Goal: Task Accomplishment & Management: Complete application form

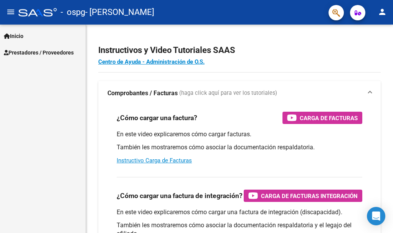
click at [383, 11] on mat-icon "person" at bounding box center [382, 11] width 9 height 9
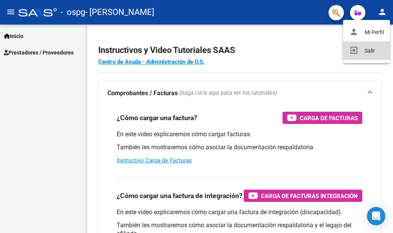
click at [376, 51] on button "exit_to_app Salir" at bounding box center [366, 50] width 47 height 18
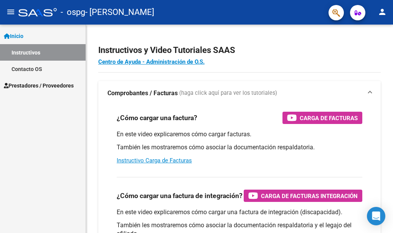
click at [64, 85] on span "Prestadores / Proveedores" at bounding box center [39, 85] width 70 height 8
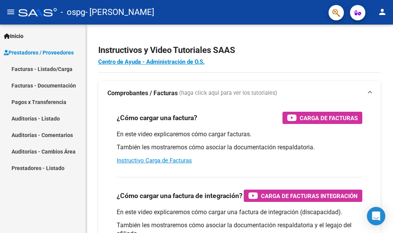
click at [53, 67] on link "Facturas - Listado/Carga" at bounding box center [43, 69] width 86 height 17
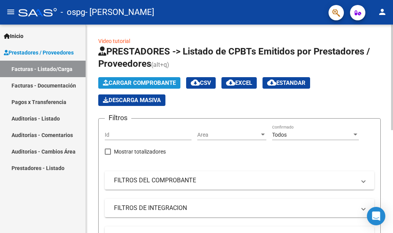
click at [143, 86] on button "Cargar Comprobante" at bounding box center [139, 83] width 82 height 12
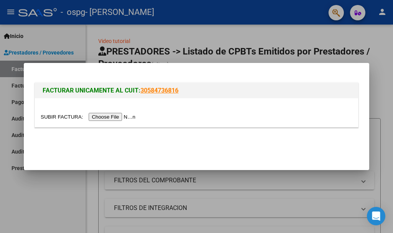
click at [127, 114] on input "file" at bounding box center [89, 117] width 97 height 8
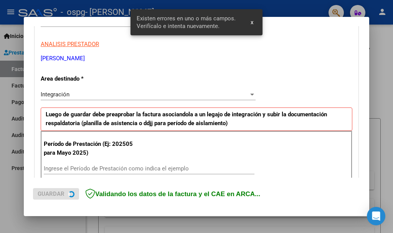
scroll to position [177, 0]
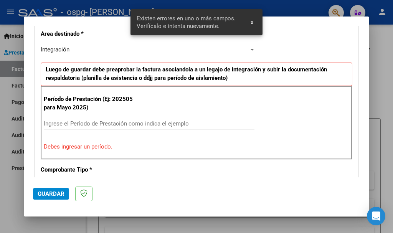
click at [158, 118] on div "Ingrese el Período de Prestación como indica el ejemplo" at bounding box center [149, 124] width 211 height 12
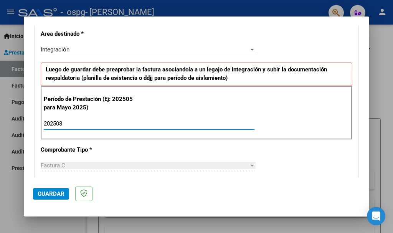
type input "202508"
click at [39, 190] on span "Guardar" at bounding box center [51, 193] width 27 height 7
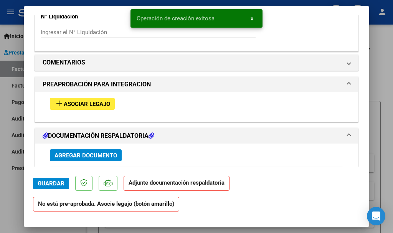
scroll to position [652, 0]
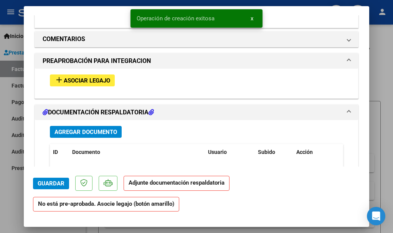
click at [87, 76] on button "add Asociar Legajo" at bounding box center [82, 80] width 65 height 12
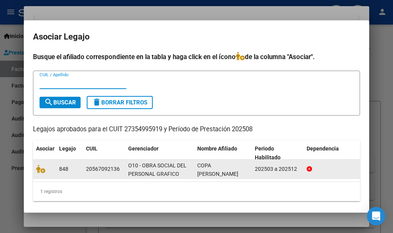
click at [60, 177] on datatable-body-cell "848" at bounding box center [69, 169] width 27 height 19
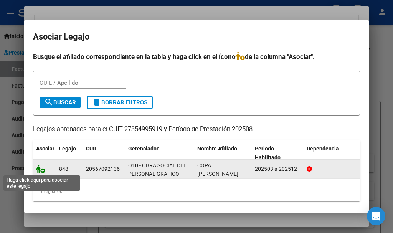
click at [38, 172] on icon at bounding box center [40, 169] width 9 height 8
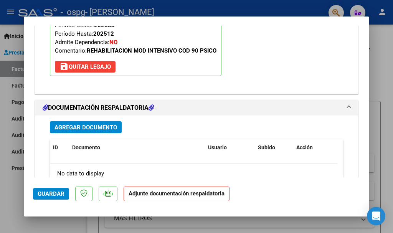
scroll to position [787, 0]
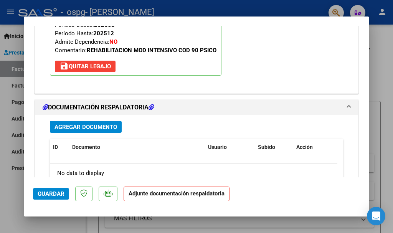
click at [83, 129] on span "Agregar Documento" at bounding box center [85, 127] width 63 height 7
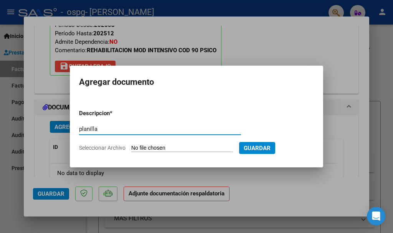
type input "planilla"
click at [139, 145] on input "Seleccionar Archivo" at bounding box center [182, 148] width 102 height 7
type input "C:\fakepath\copa.pdf"
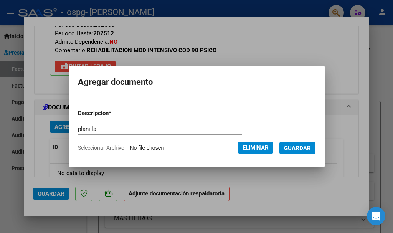
click at [311, 150] on span "Guardar" at bounding box center [297, 148] width 27 height 7
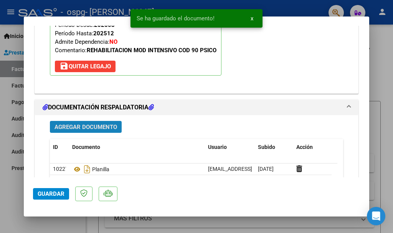
click at [61, 124] on span "Agregar Documento" at bounding box center [85, 127] width 63 height 7
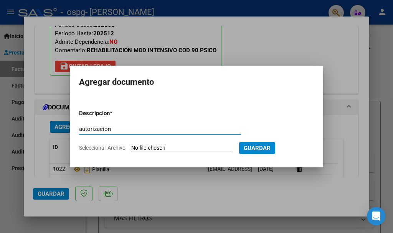
type input "autorizacion"
click at [139, 143] on form "Descripcion * autorizacion Escriba aquí una descripcion Seleccionar Archivo Gua…" at bounding box center [196, 130] width 235 height 55
click at [144, 145] on input "Seleccionar Archivo" at bounding box center [182, 148] width 102 height 7
type input "C:\fakepath\AUTORIZACIONES 2025.odt2.odt"
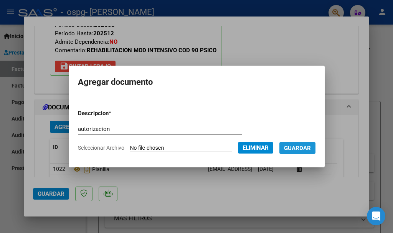
click at [303, 153] on button "Guardar" at bounding box center [297, 148] width 36 height 12
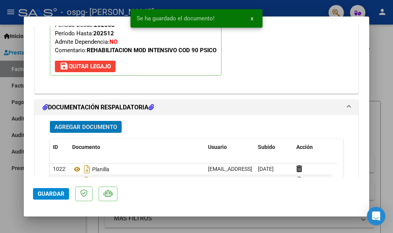
click at [43, 190] on span "Guardar" at bounding box center [51, 193] width 27 height 7
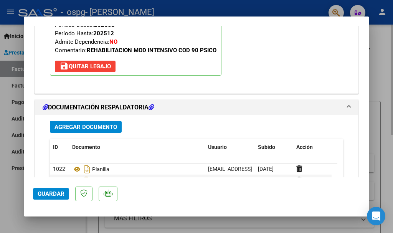
click at [155, 221] on div at bounding box center [196, 116] width 393 height 233
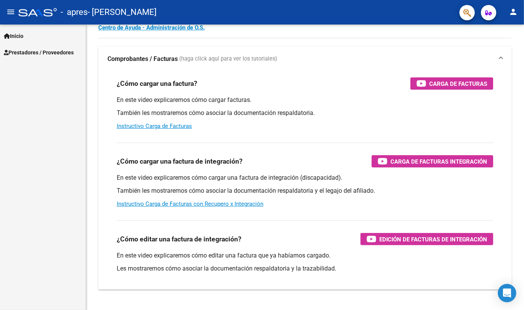
scroll to position [51, 0]
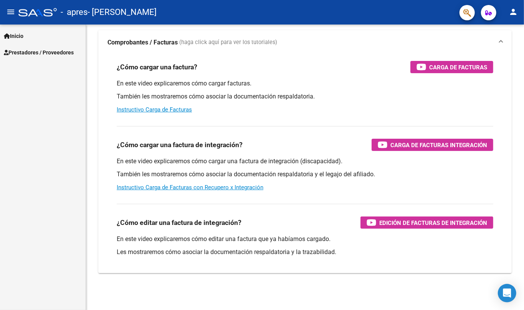
click at [26, 51] on span "Prestadores / Proveedores" at bounding box center [39, 52] width 70 height 8
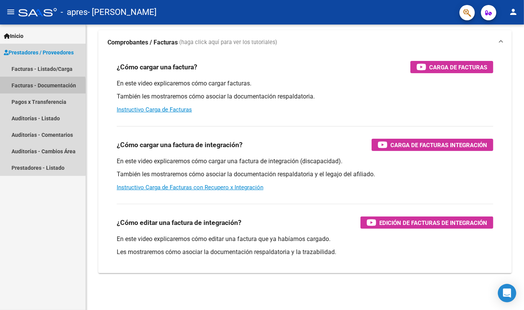
drag, startPoint x: 35, startPoint y: 87, endPoint x: 37, endPoint y: 69, distance: 18.6
click at [35, 87] on link "Facturas - Documentación" at bounding box center [43, 85] width 86 height 17
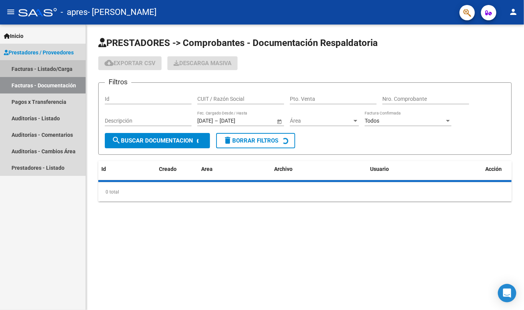
click at [38, 66] on link "Facturas - Listado/Carga" at bounding box center [43, 69] width 86 height 17
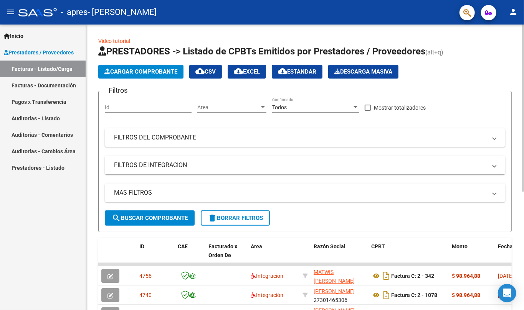
click at [160, 75] on button "Cargar Comprobante" at bounding box center [140, 72] width 85 height 14
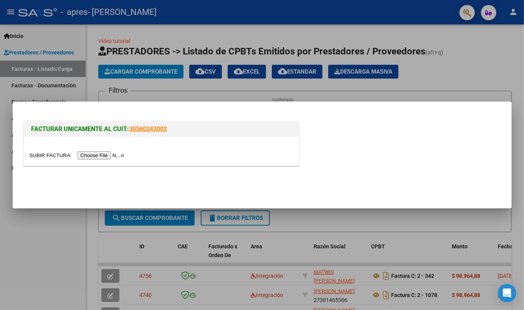
click at [103, 152] on input "file" at bounding box center [78, 156] width 97 height 8
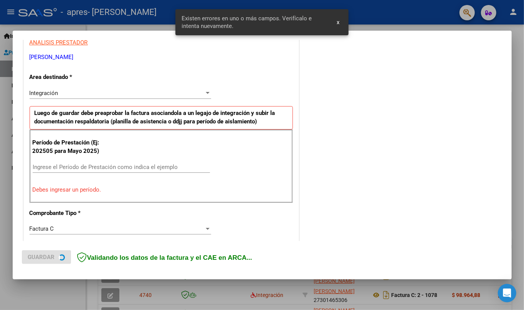
scroll to position [153, 0]
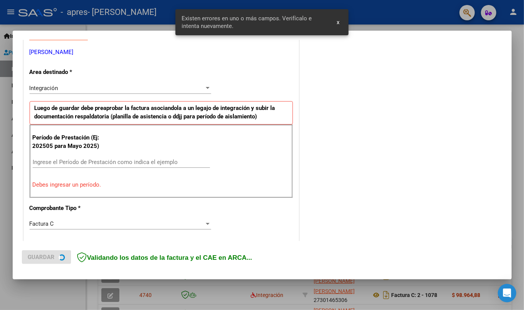
click at [133, 162] on input "Ingrese el Período de Prestación como indica el ejemplo" at bounding box center [121, 162] width 177 height 7
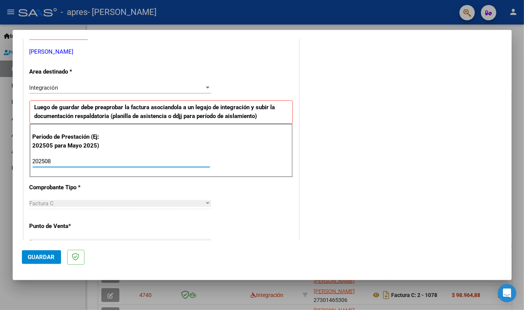
type input "202508"
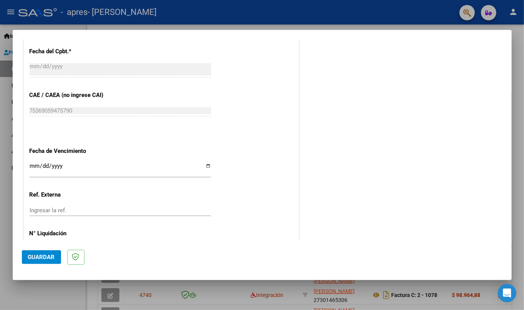
scroll to position [475, 0]
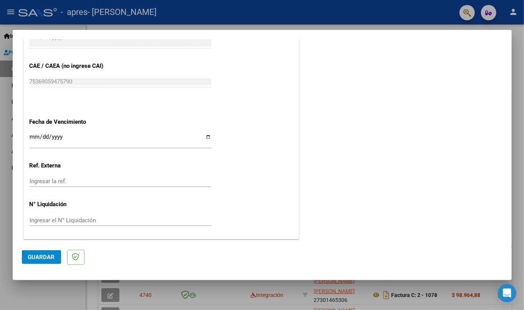
click at [51, 258] on span "Guardar" at bounding box center [41, 257] width 27 height 7
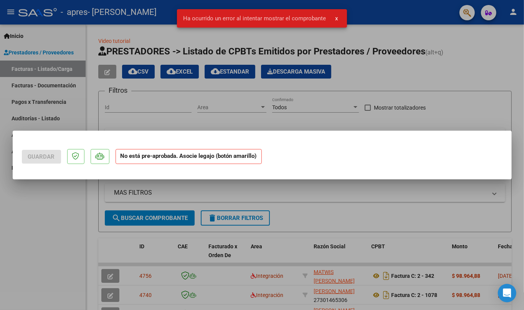
click at [167, 245] on div at bounding box center [262, 155] width 524 height 310
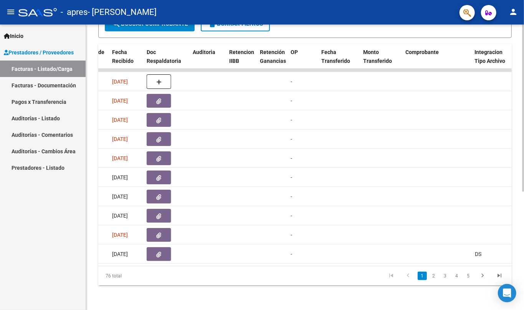
scroll to position [0, 325]
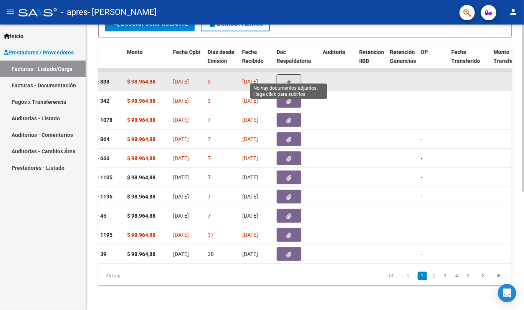
click at [290, 79] on icon "button" at bounding box center [288, 82] width 5 height 6
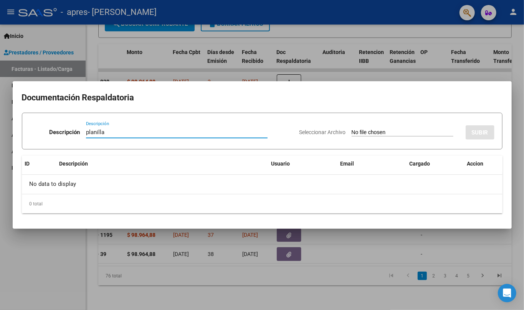
type input "planilla"
click at [352, 134] on input "Seleccionar Archivo" at bounding box center [403, 132] width 102 height 7
type input "C:\fakepath\Artal.pdf"
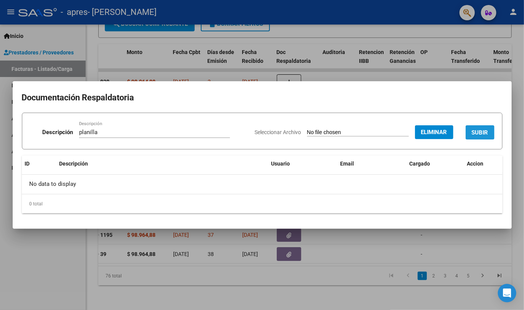
click at [472, 128] on button "SUBIR" at bounding box center [479, 132] width 29 height 14
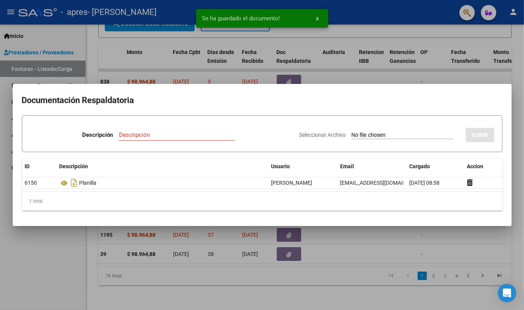
click at [241, 271] on div at bounding box center [262, 155] width 524 height 310
